Goal: Communication & Community: Answer question/provide support

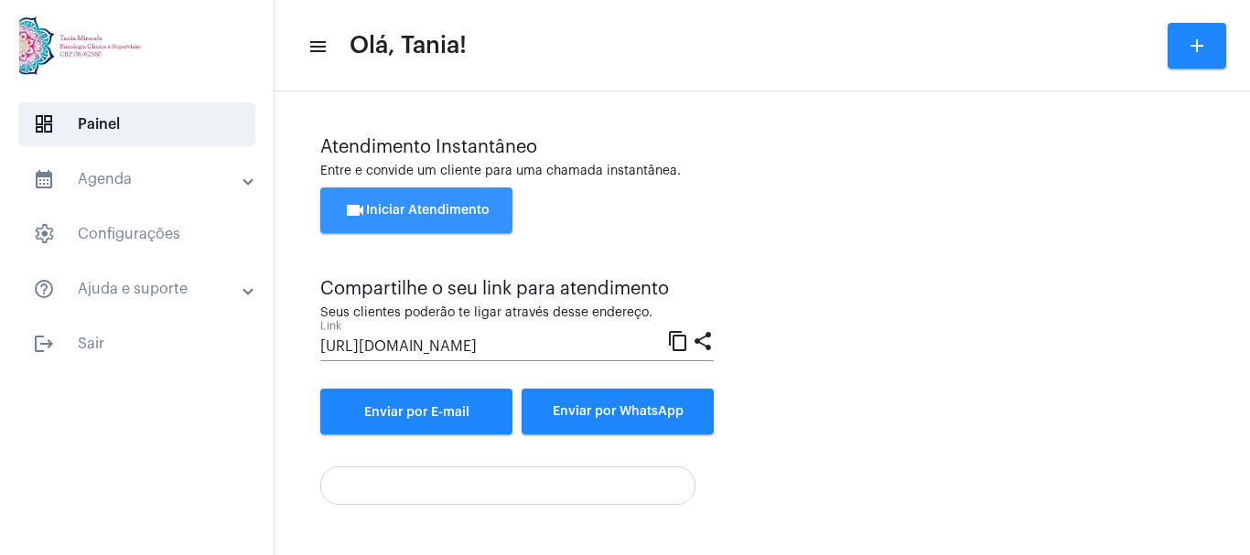
click at [397, 209] on span "videocam Iniciar Atendimento" at bounding box center [416, 210] width 145 height 13
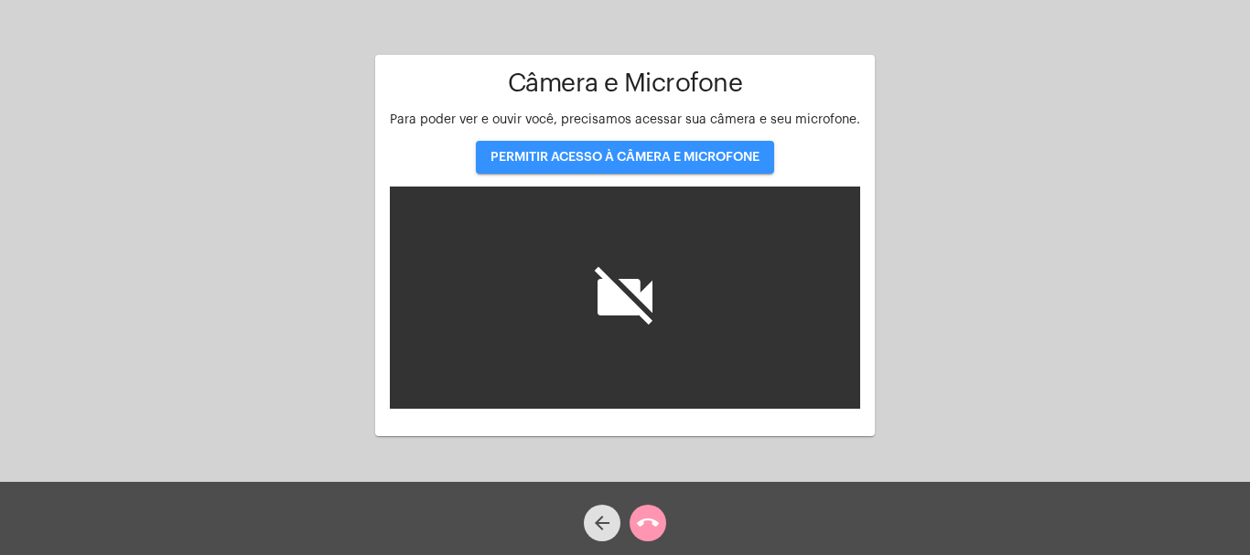
click at [588, 150] on button "PERMITIR ACESSO À CÂMERA E MICROFONE" at bounding box center [625, 157] width 298 height 33
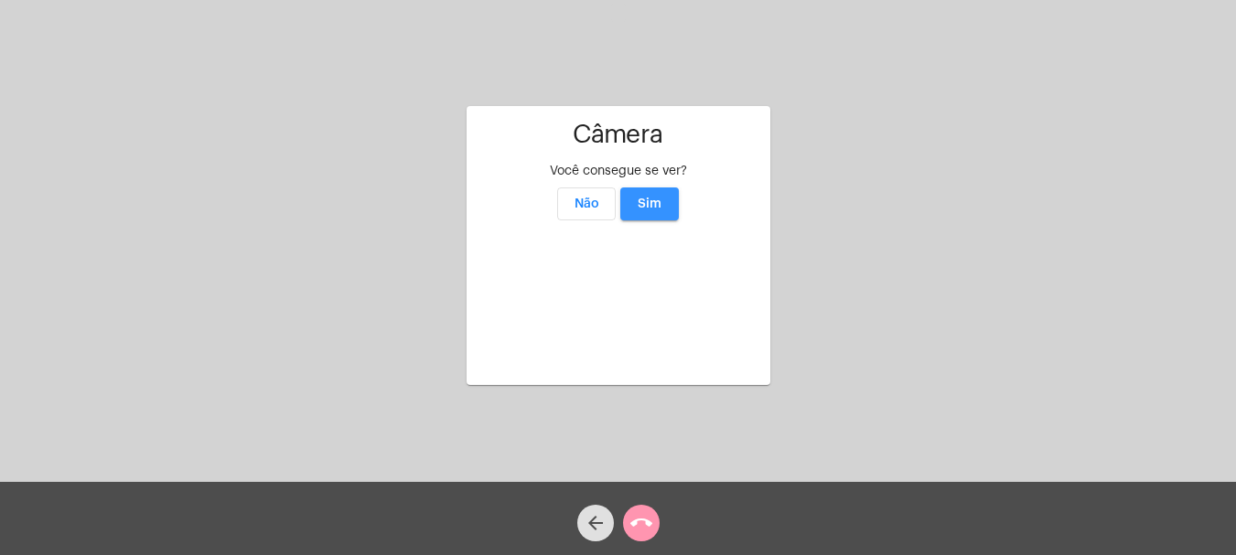
click at [652, 198] on span "Sim" at bounding box center [650, 204] width 24 height 13
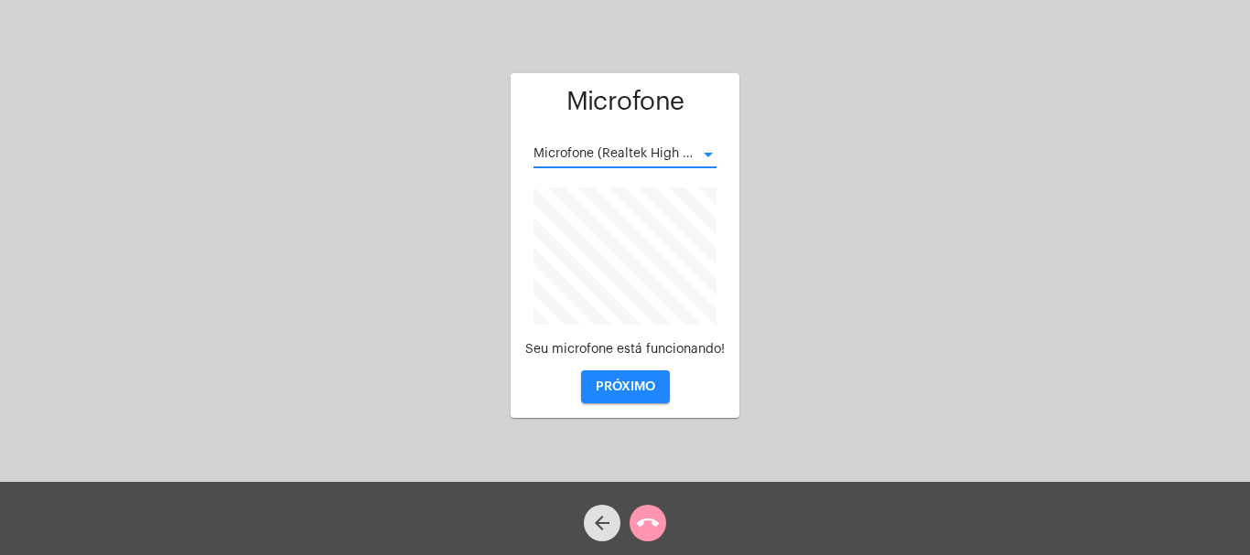
click at [709, 156] on div at bounding box center [708, 155] width 9 height 5
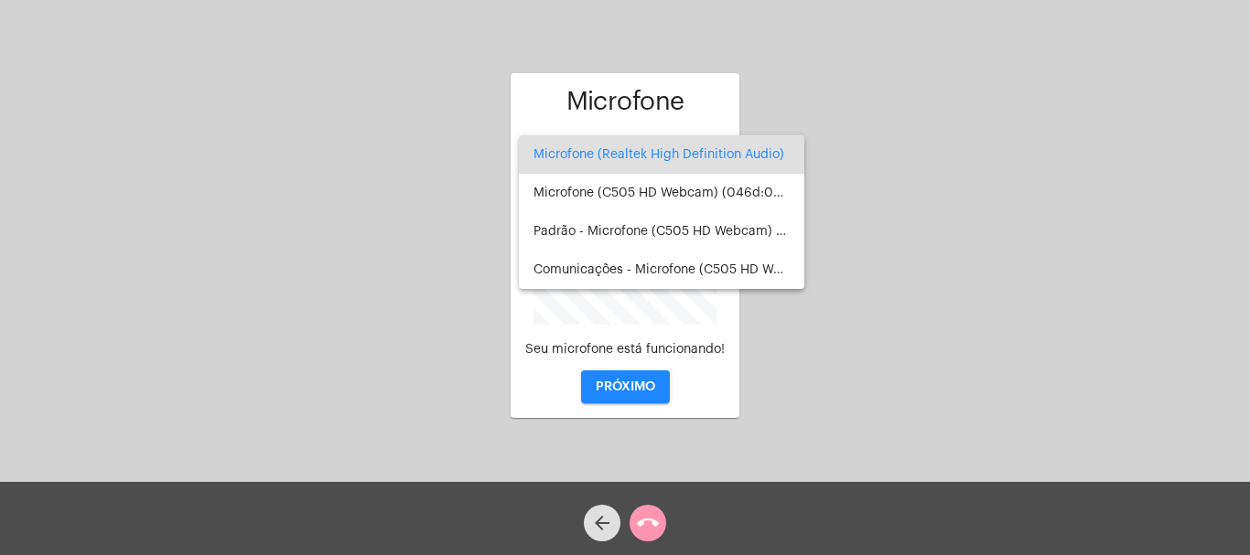
click at [627, 383] on div at bounding box center [625, 277] width 1250 height 555
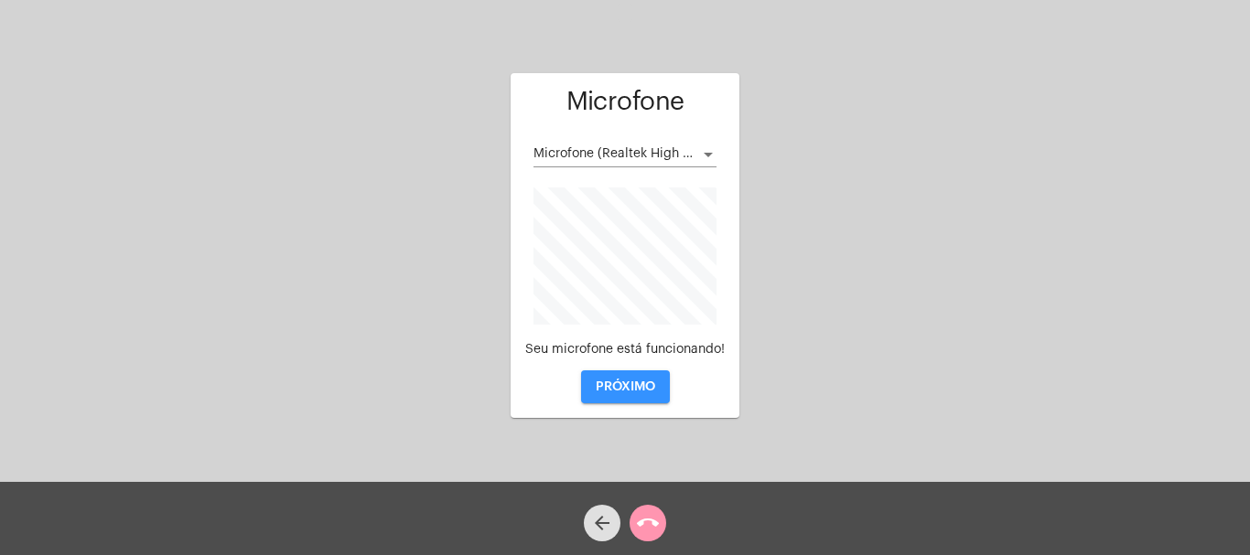
click at [627, 383] on span "PRÓXIMO" at bounding box center [625, 387] width 59 height 13
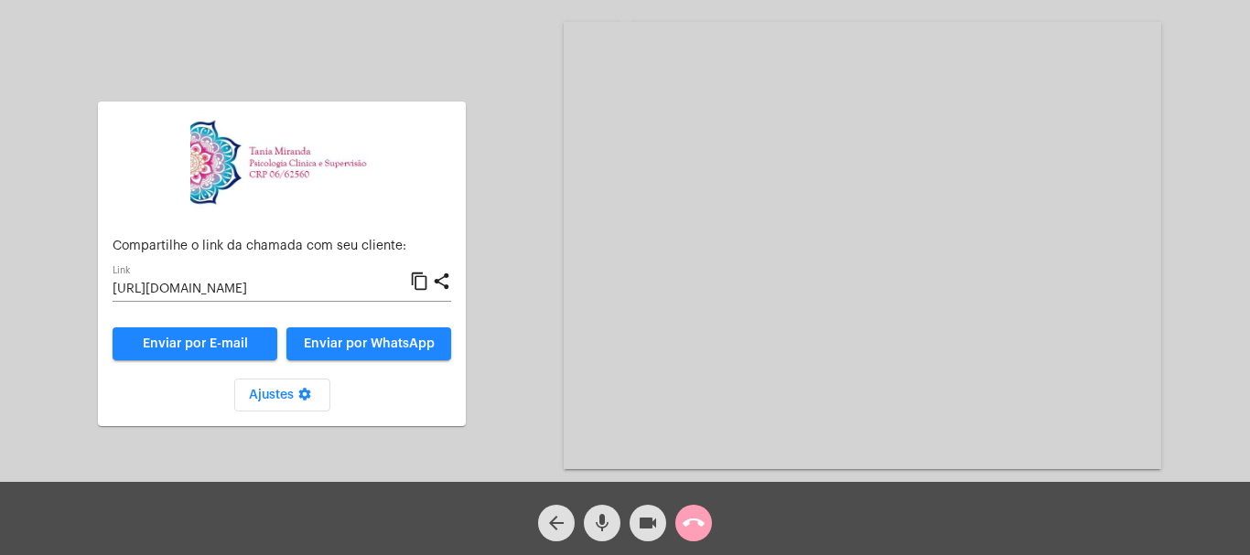
click at [691, 521] on mat-icon "call_end" at bounding box center [694, 523] width 22 height 22
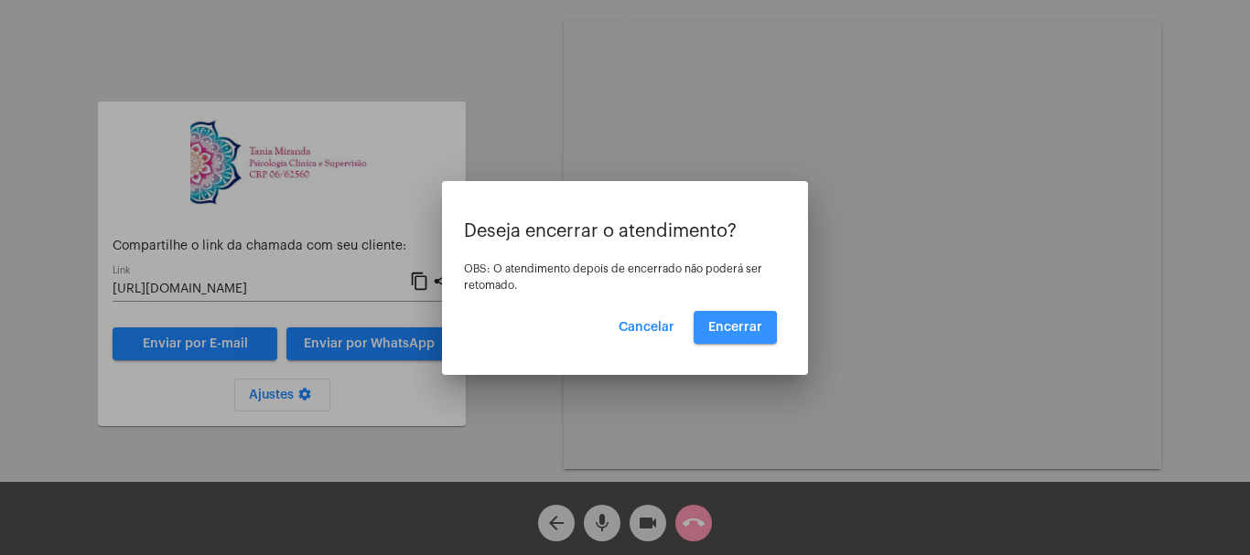
click at [730, 328] on span "Encerrar" at bounding box center [735, 327] width 54 height 13
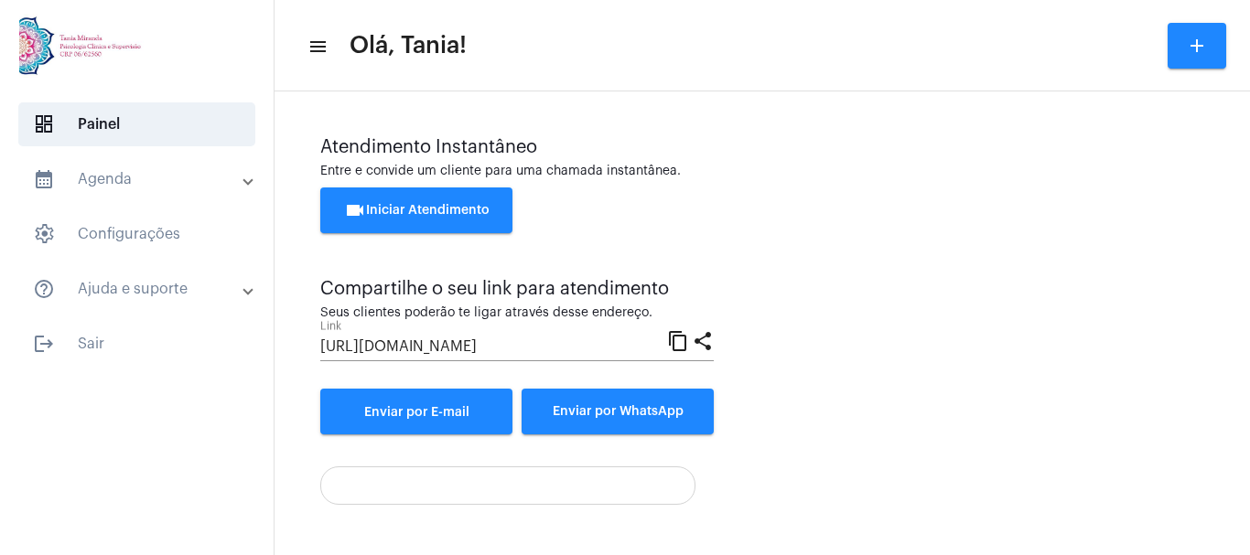
click at [730, 328] on div "Atendimento Instantâneo Entre e convide um cliente para uma chamada instantânea…" at bounding box center [762, 285] width 884 height 297
click at [454, 205] on span "videocam Iniciar Atendimento" at bounding box center [416, 210] width 145 height 13
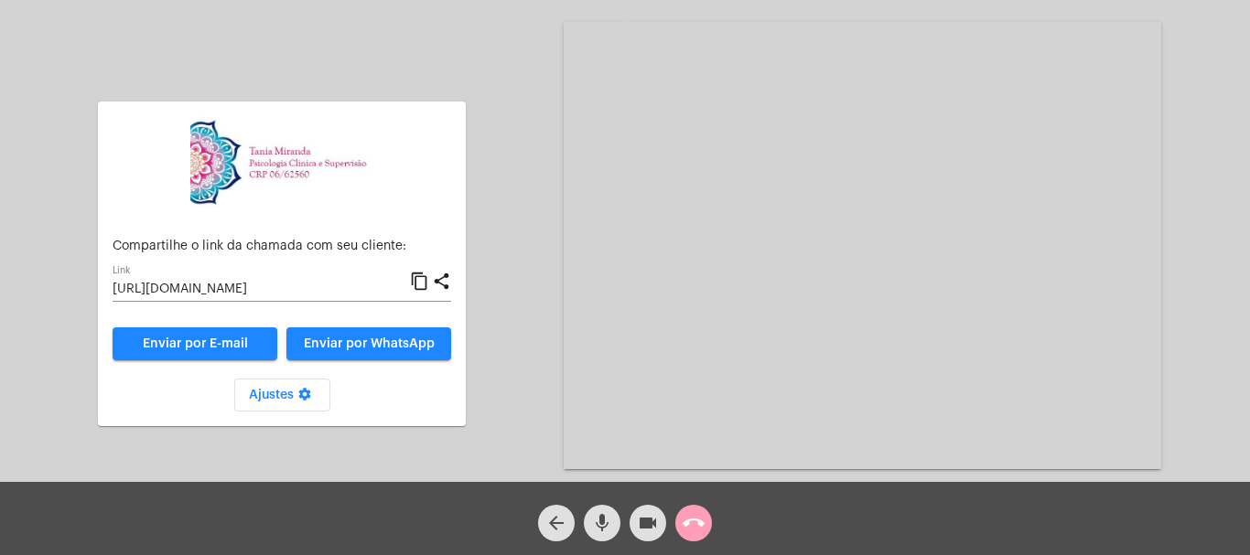
click at [690, 518] on mat-icon "call_end" at bounding box center [694, 523] width 22 height 22
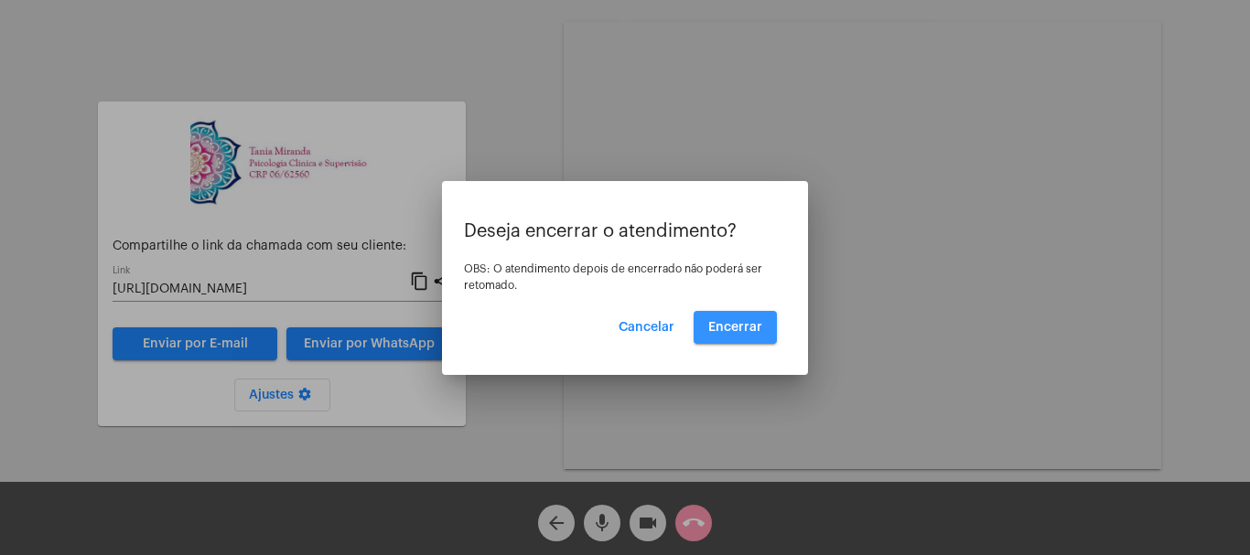
click at [736, 332] on span "Encerrar" at bounding box center [735, 327] width 54 height 13
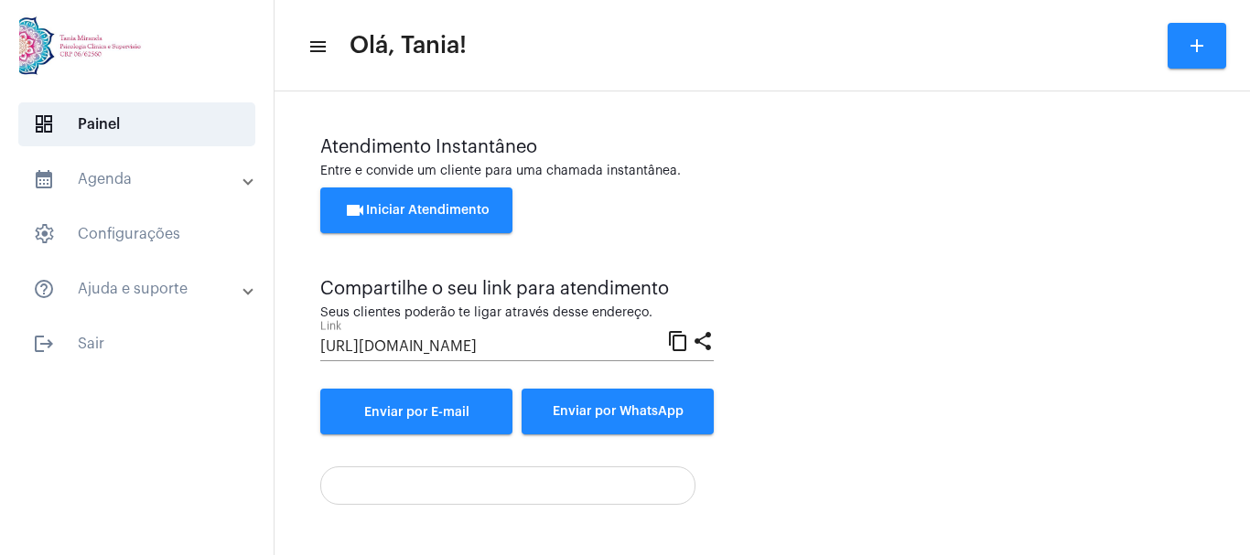
scroll to position [128, 0]
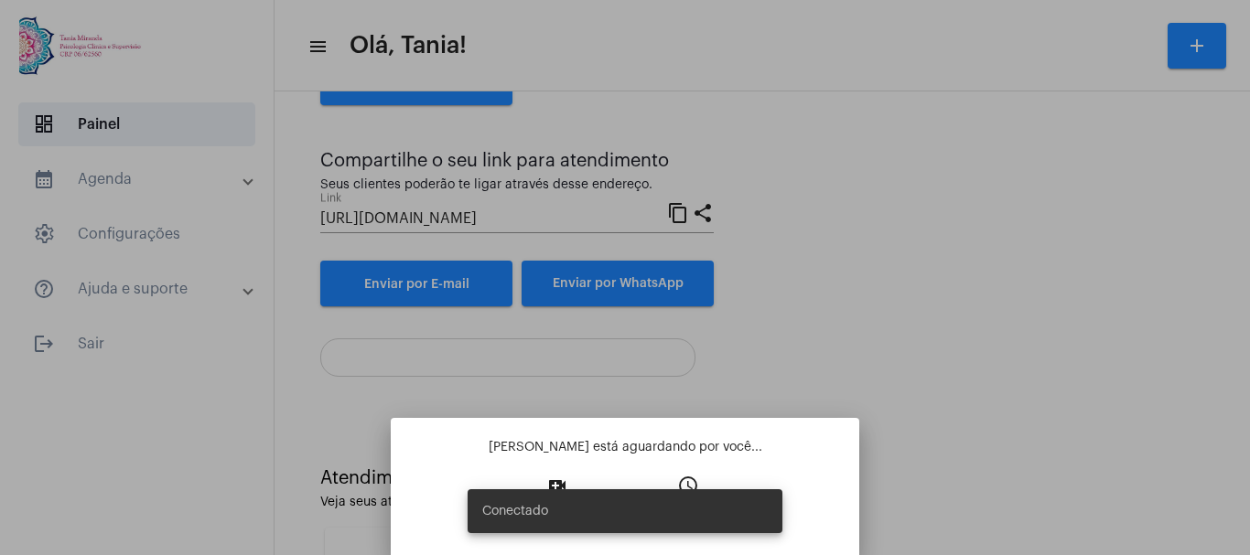
click at [554, 481] on div "Conectado" at bounding box center [625, 512] width 359 height 88
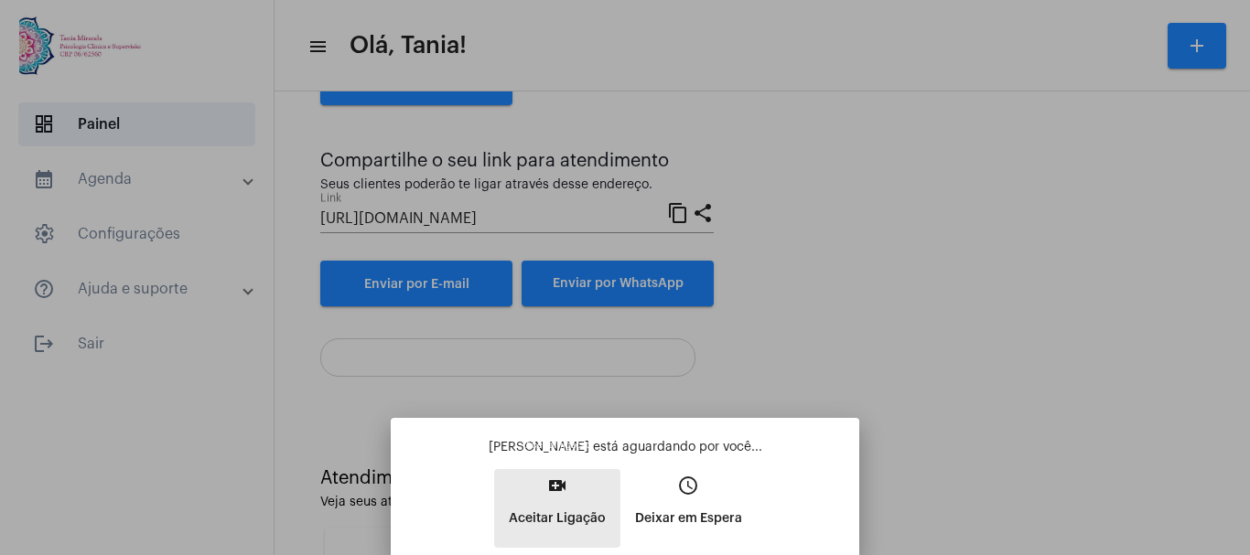
click at [570, 509] on p "Aceitar Ligação" at bounding box center [557, 518] width 97 height 33
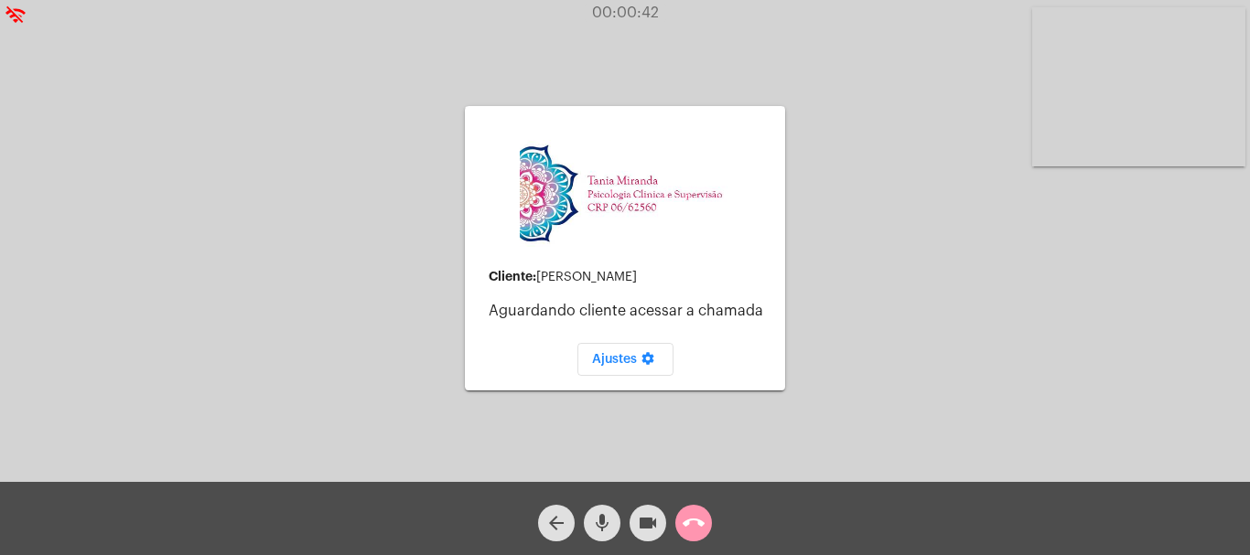
click at [977, 304] on div "Cliente: [PERSON_NAME] cliente acessar a chamada Ajustes settings Acessando Câm…" at bounding box center [625, 246] width 1246 height 482
click at [695, 519] on mat-icon "call_end" at bounding box center [694, 523] width 22 height 22
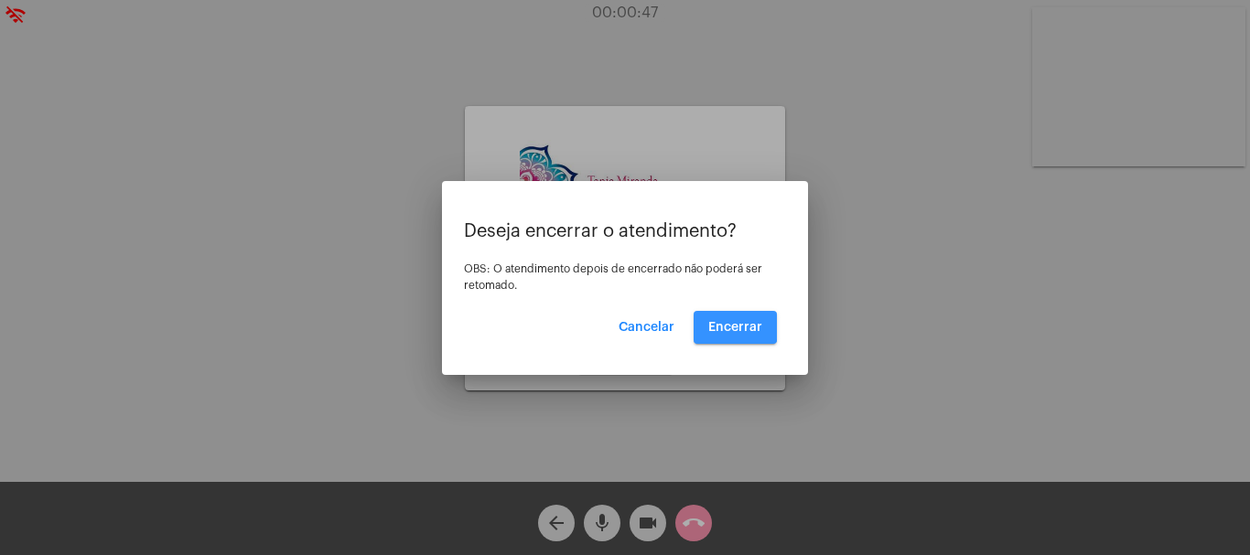
click at [731, 326] on span "Encerrar" at bounding box center [735, 327] width 54 height 13
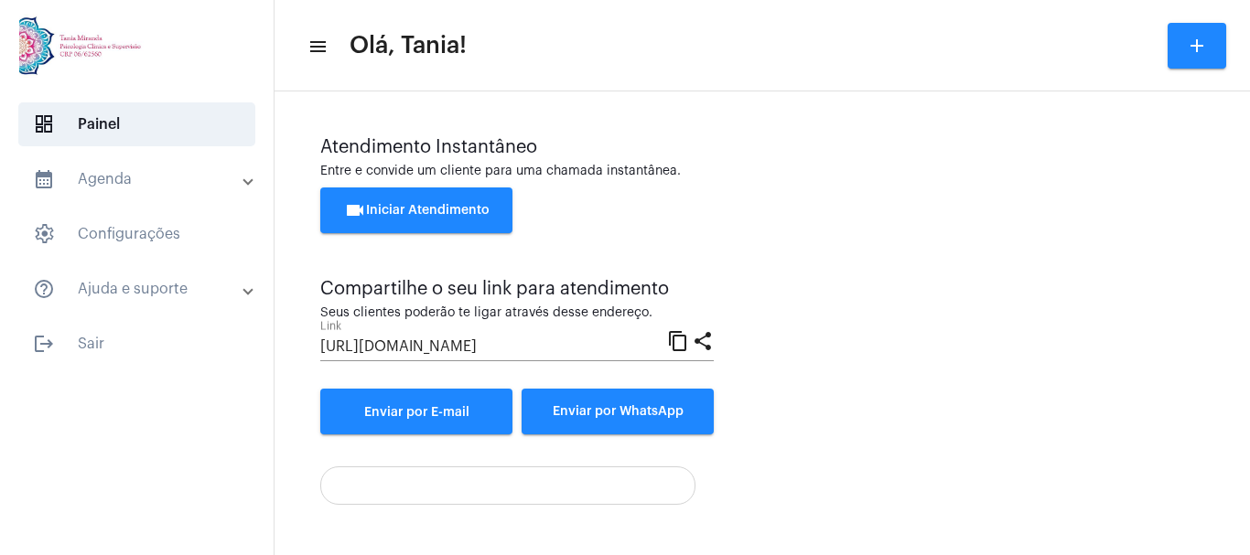
scroll to position [128, 0]
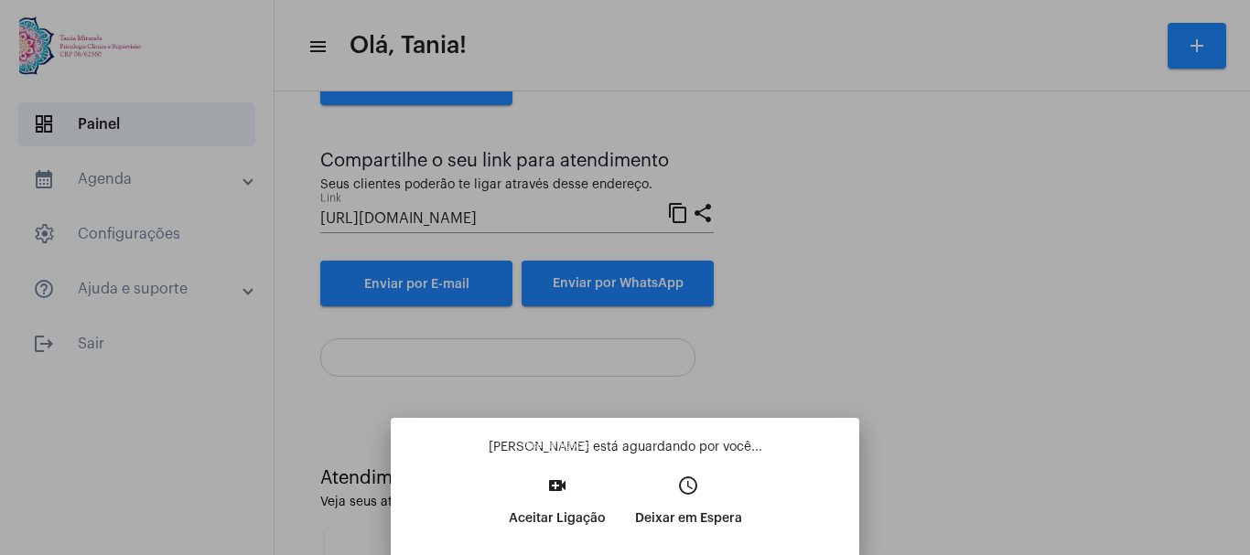
click at [555, 495] on mat-icon "video_call" at bounding box center [557, 486] width 22 height 22
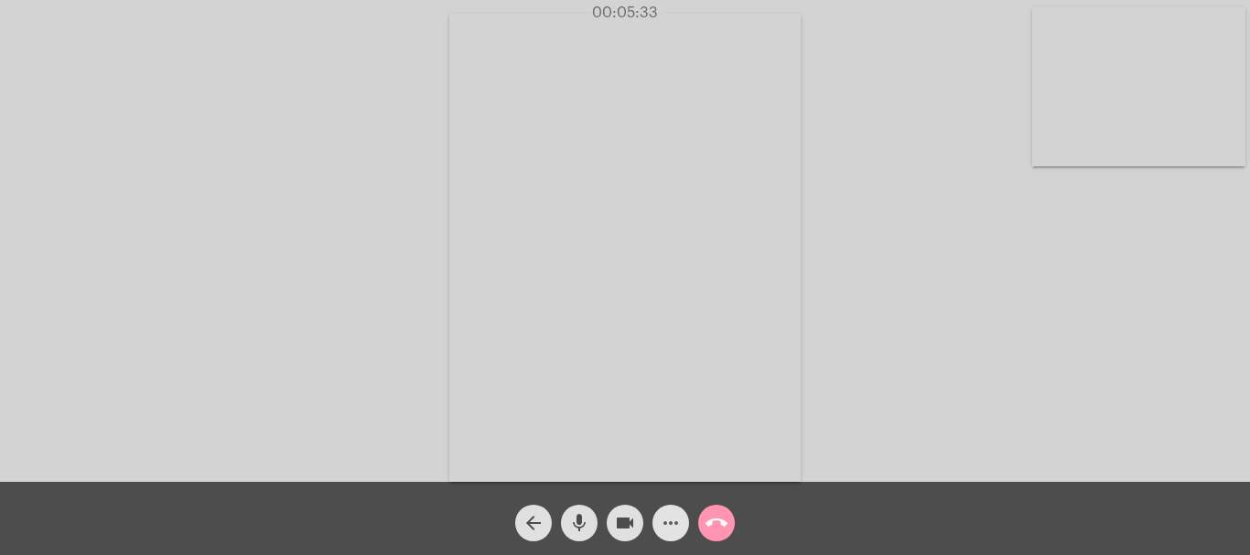
click at [669, 526] on mat-icon "more_horiz" at bounding box center [671, 523] width 22 height 22
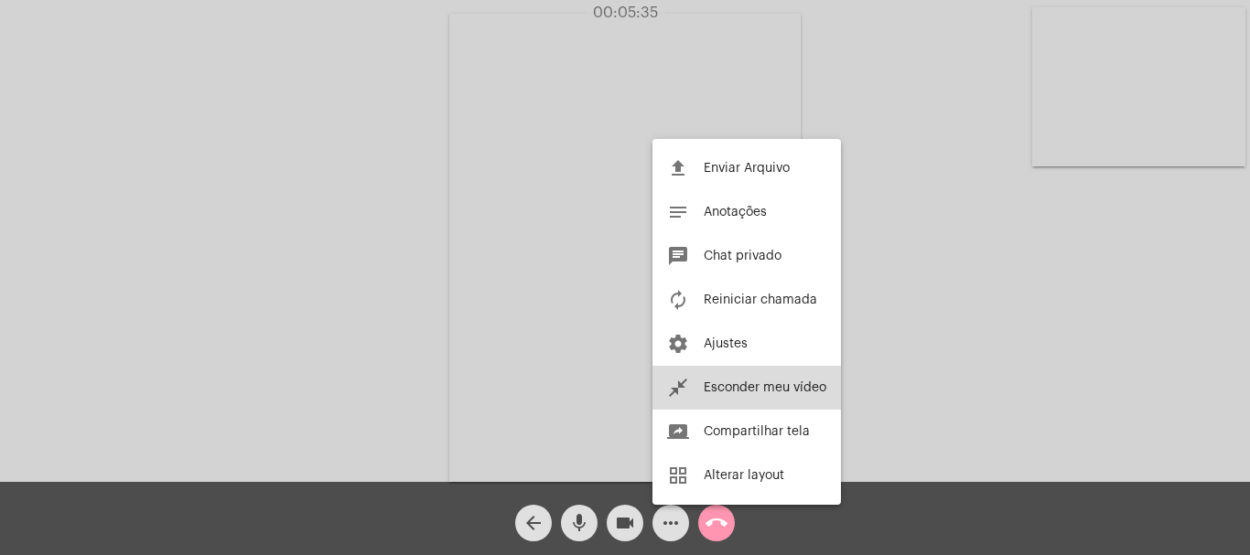
click at [731, 392] on span "Esconder meu vídeo" at bounding box center [765, 388] width 123 height 13
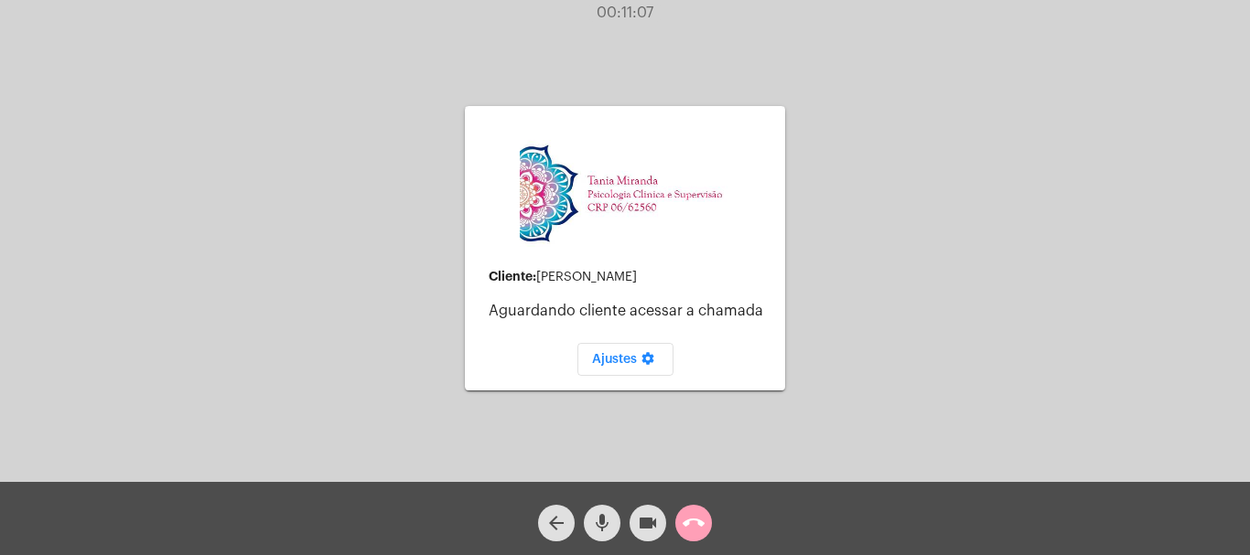
click at [699, 526] on mat-icon "call_end" at bounding box center [694, 523] width 22 height 22
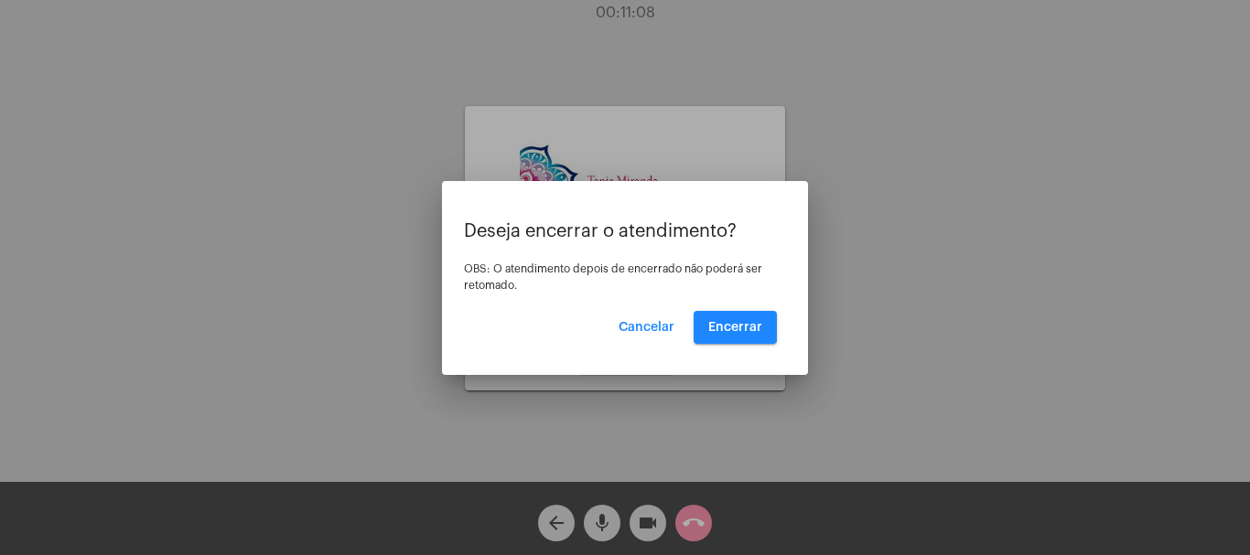
click at [699, 526] on div at bounding box center [625, 277] width 1250 height 555
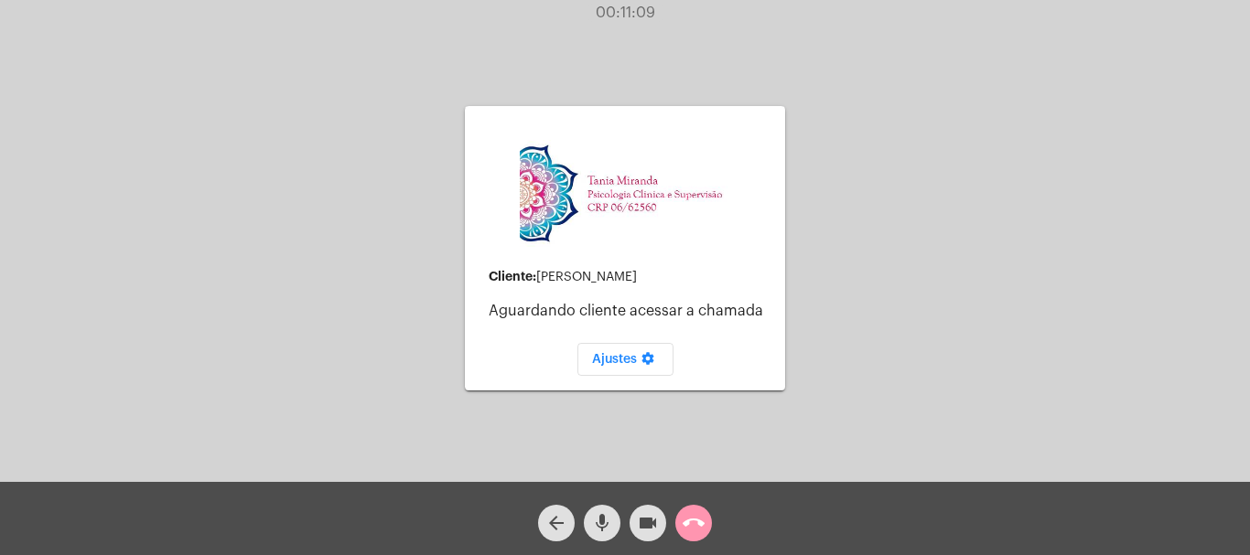
click at [694, 527] on mat-icon "call_end" at bounding box center [694, 523] width 22 height 22
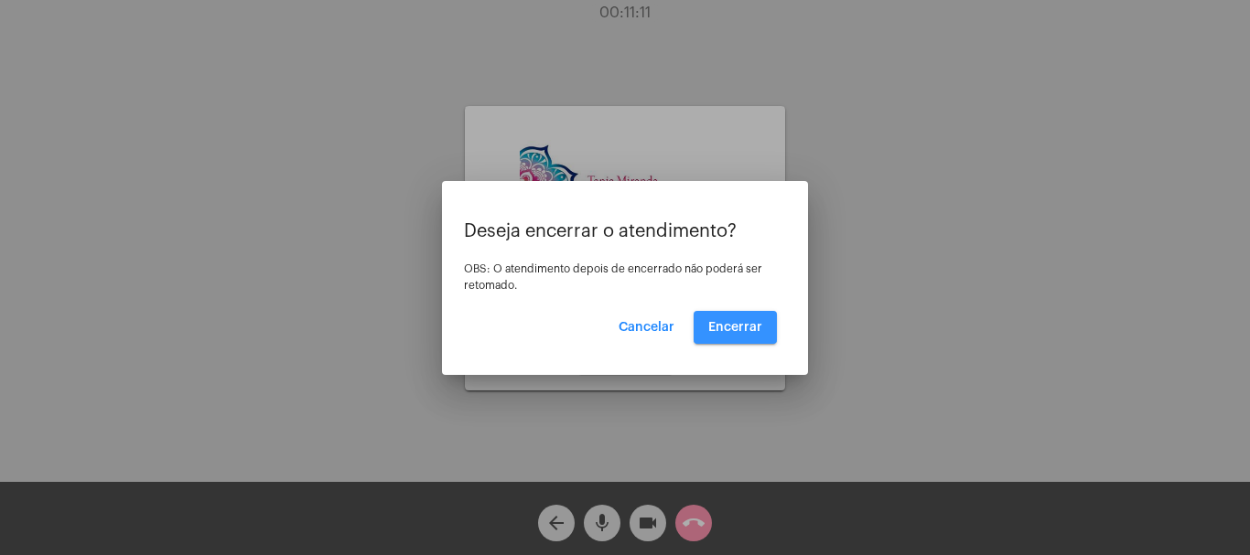
click at [749, 318] on button "Encerrar" at bounding box center [735, 327] width 83 height 33
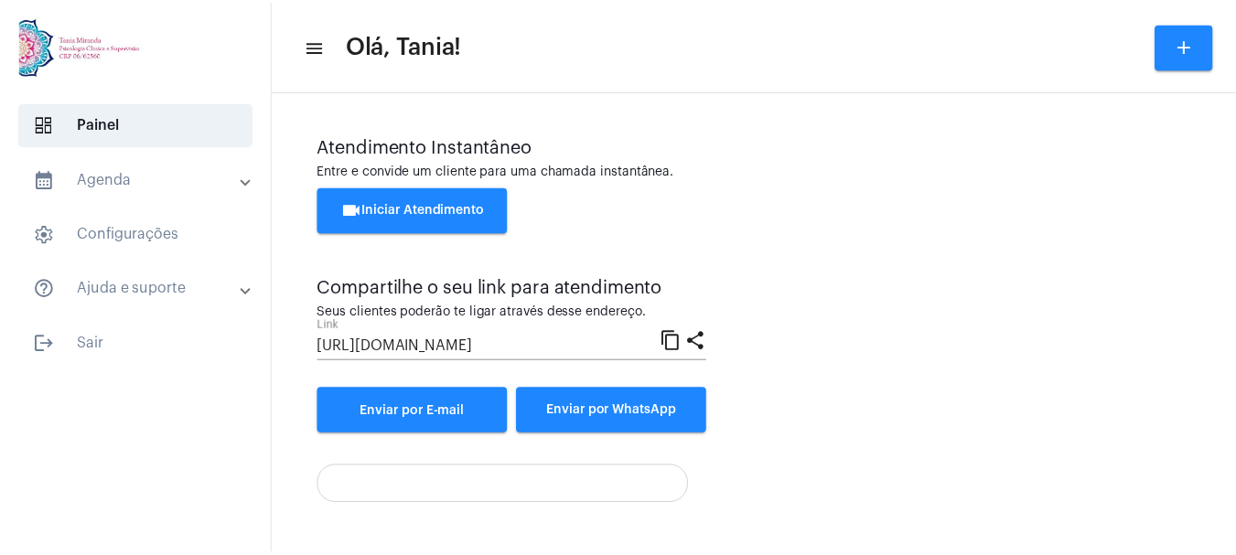
scroll to position [128, 0]
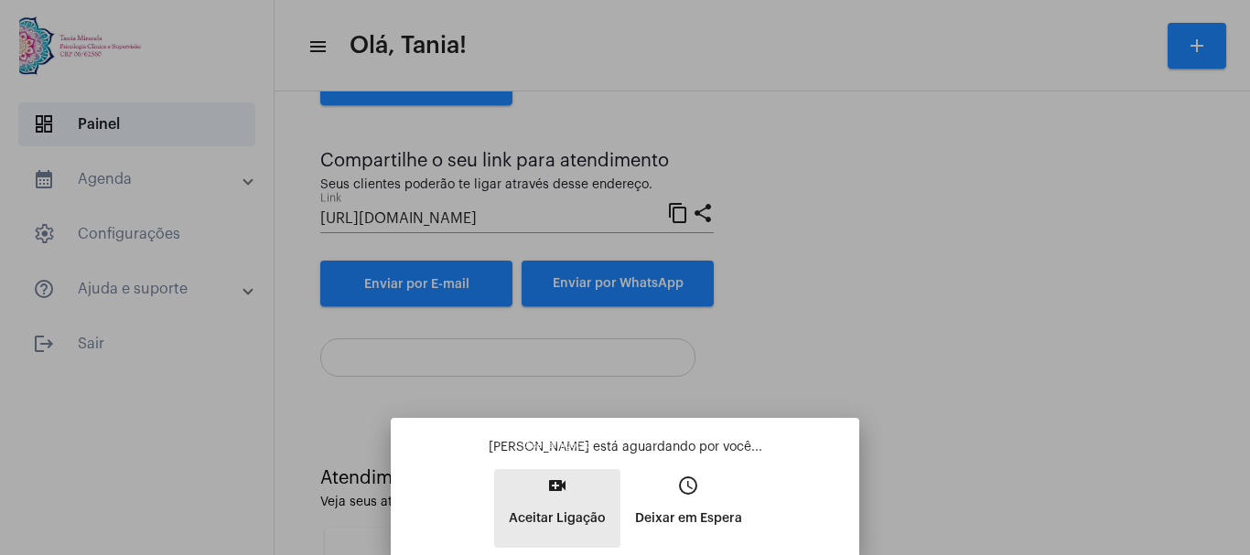
click at [562, 496] on mat-icon "video_call" at bounding box center [557, 486] width 22 height 22
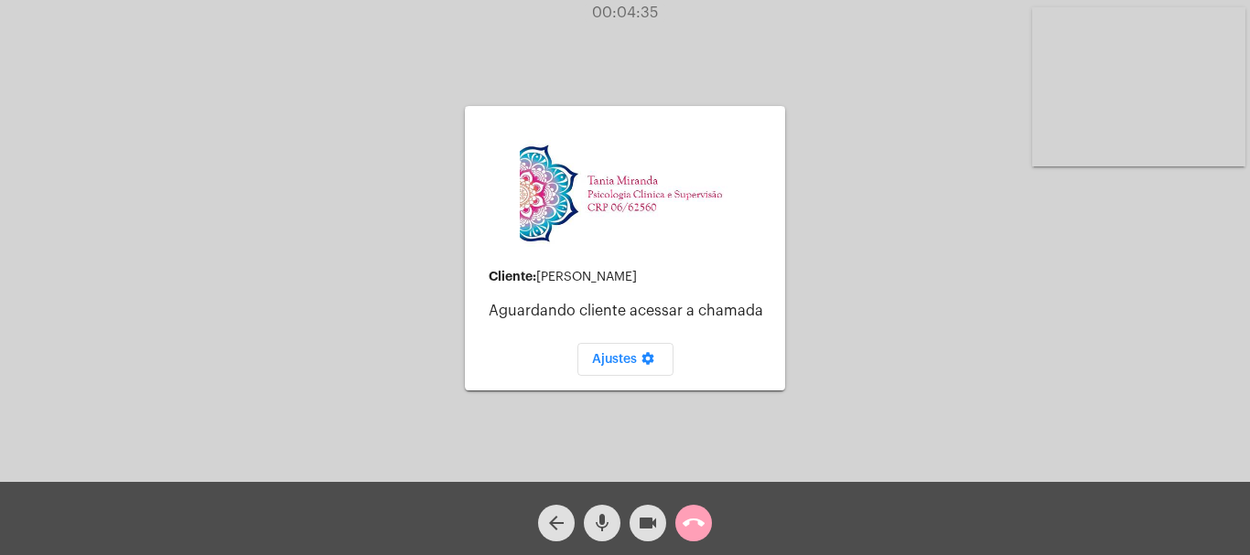
click at [699, 529] on mat-icon "call_end" at bounding box center [694, 523] width 22 height 22
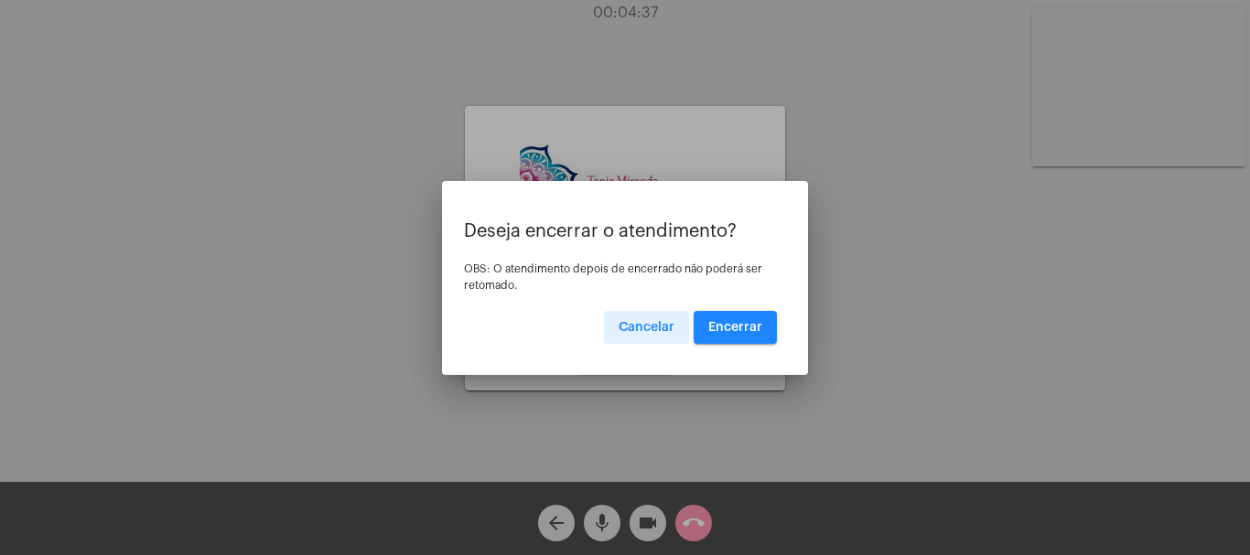
click at [733, 329] on span "Encerrar" at bounding box center [735, 327] width 54 height 13
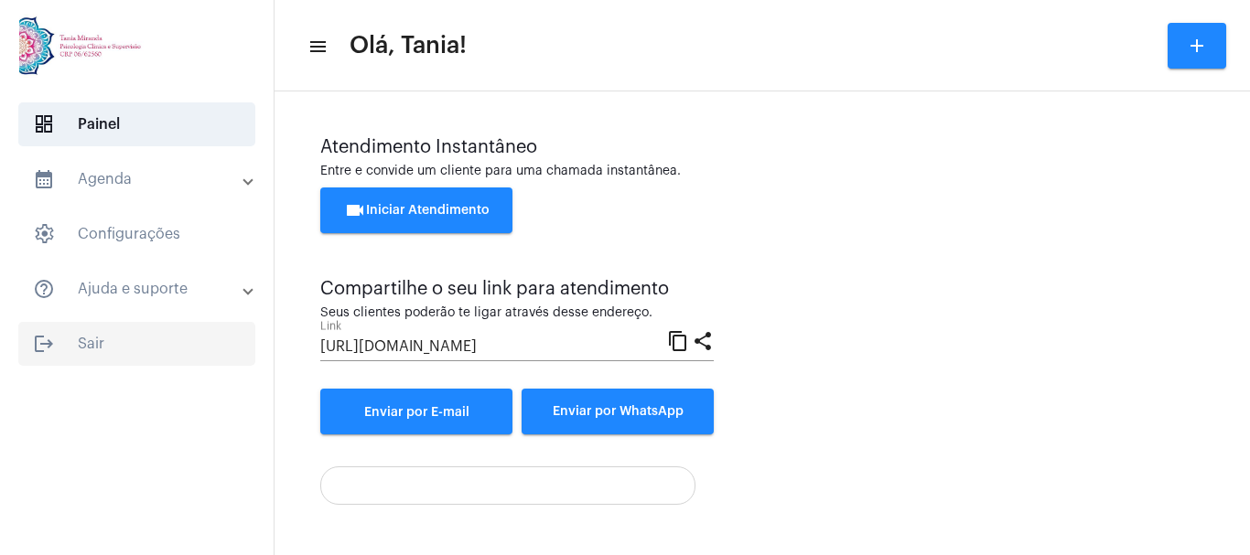
click at [93, 346] on span "logout Sair" at bounding box center [136, 344] width 237 height 44
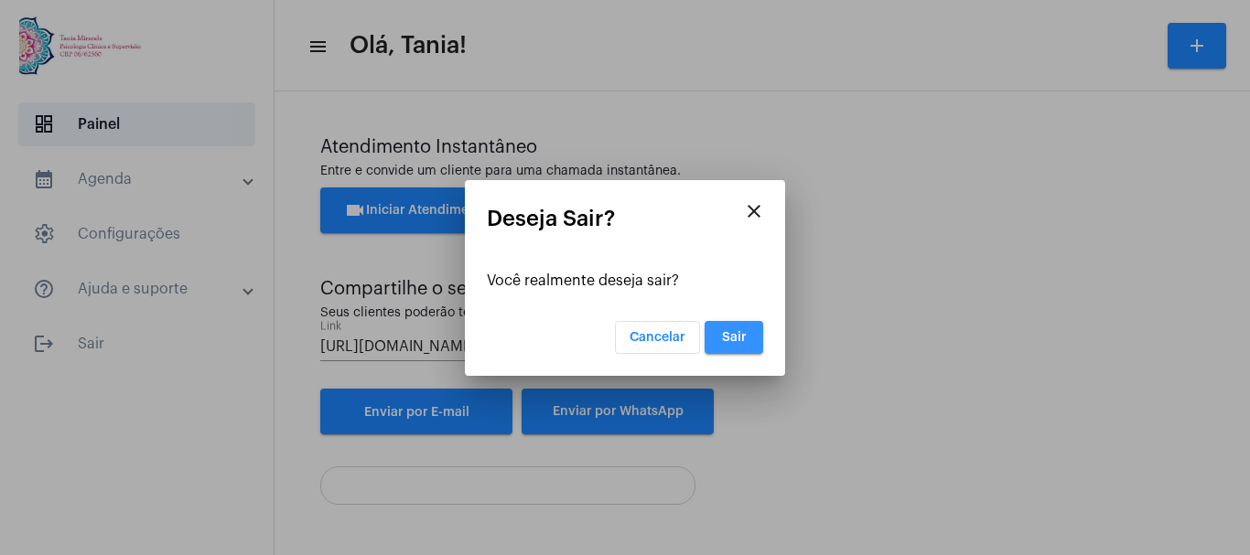
click at [727, 339] on span "Sair" at bounding box center [734, 337] width 25 height 13
